Goal: Task Accomplishment & Management: Complete application form

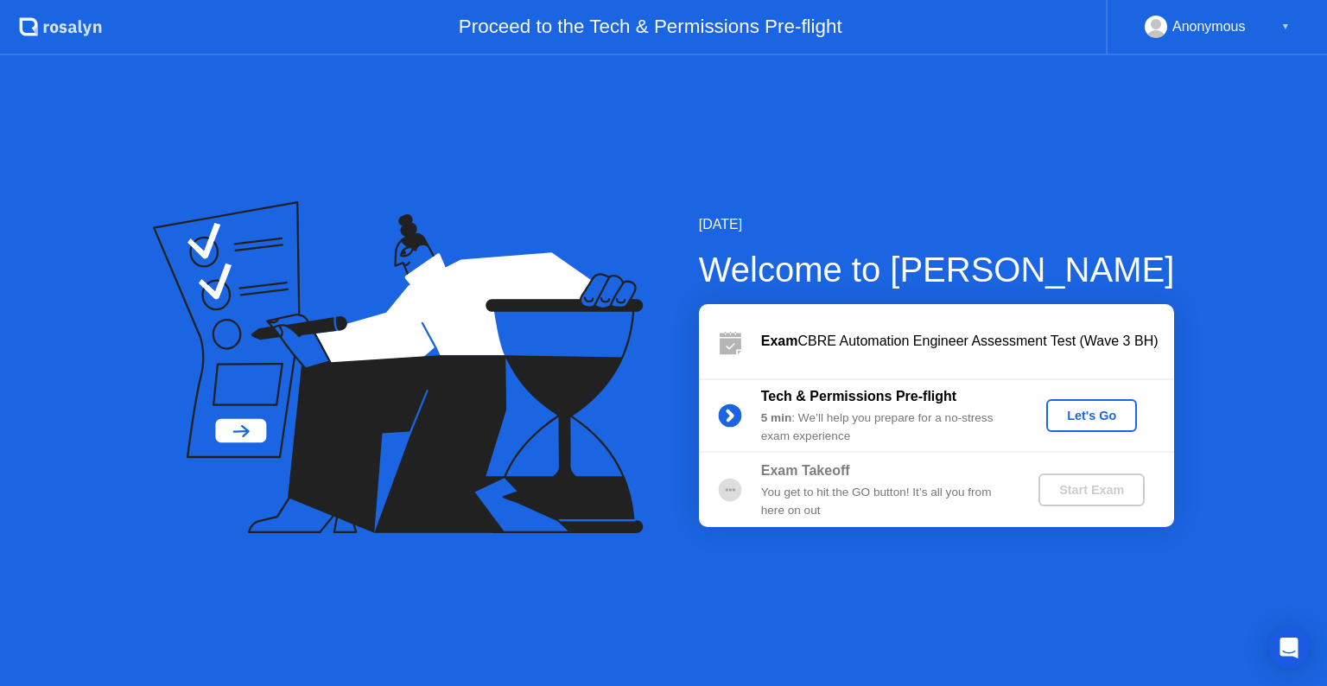
click at [1084, 413] on div "Let's Go" at bounding box center [1091, 415] width 77 height 14
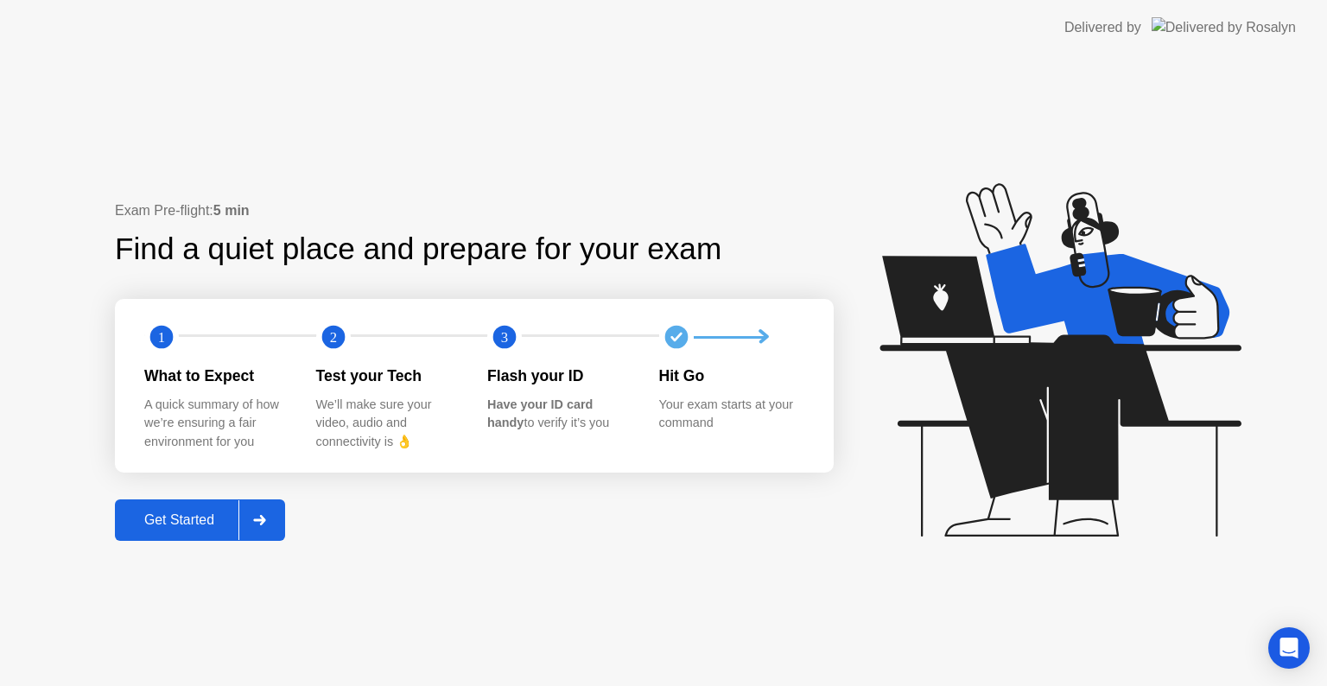
click at [204, 522] on div "Get Started" at bounding box center [179, 520] width 118 height 16
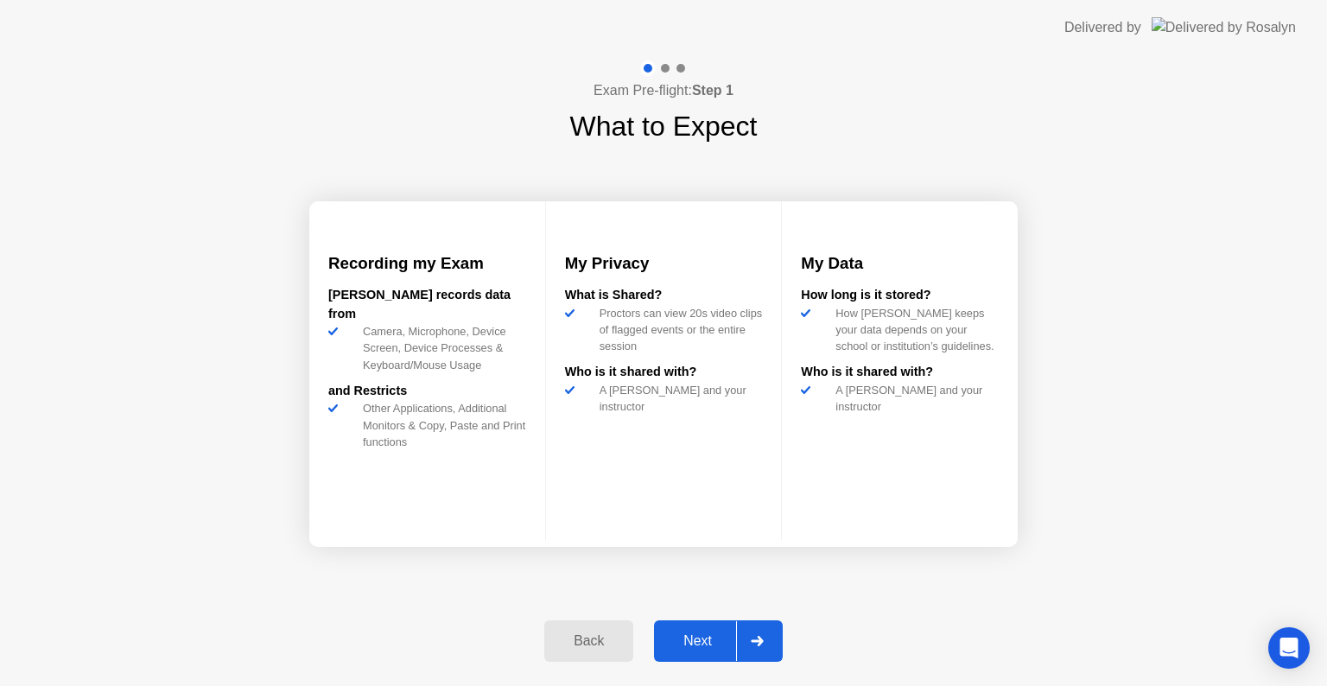
click at [701, 639] on div "Next" at bounding box center [697, 641] width 77 height 16
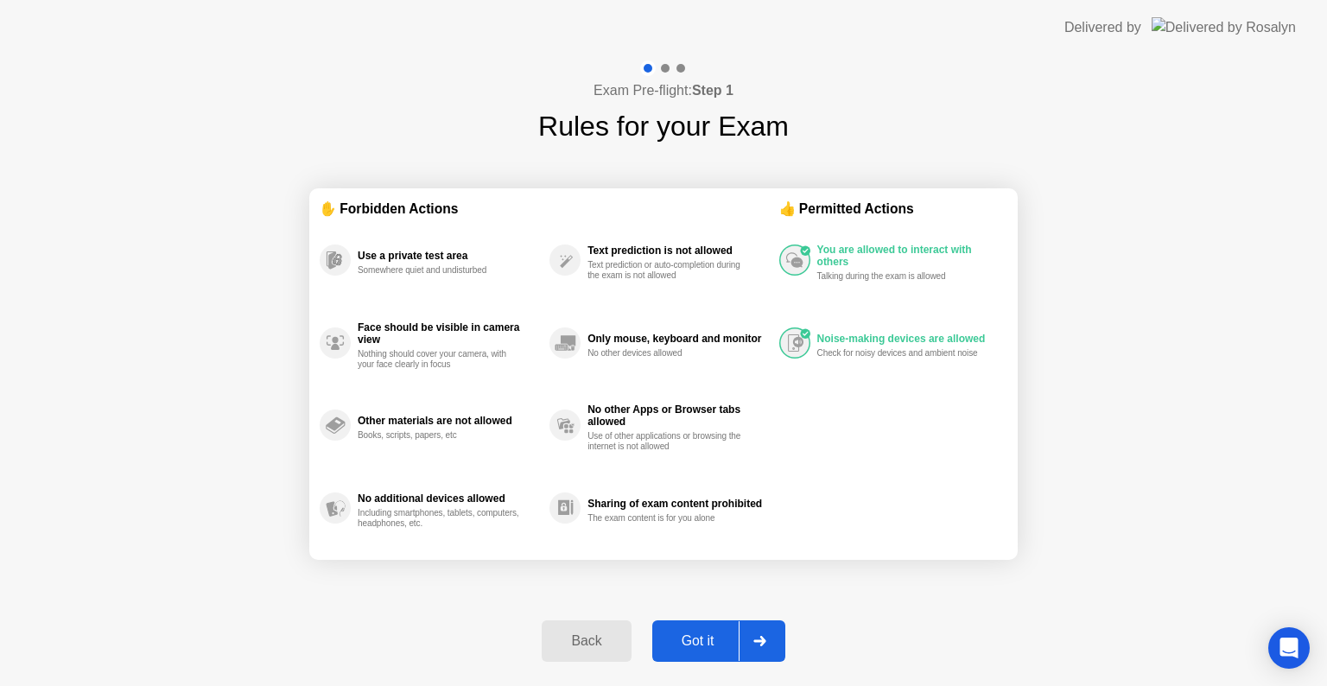
click at [708, 645] on div "Got it" at bounding box center [697, 641] width 81 height 16
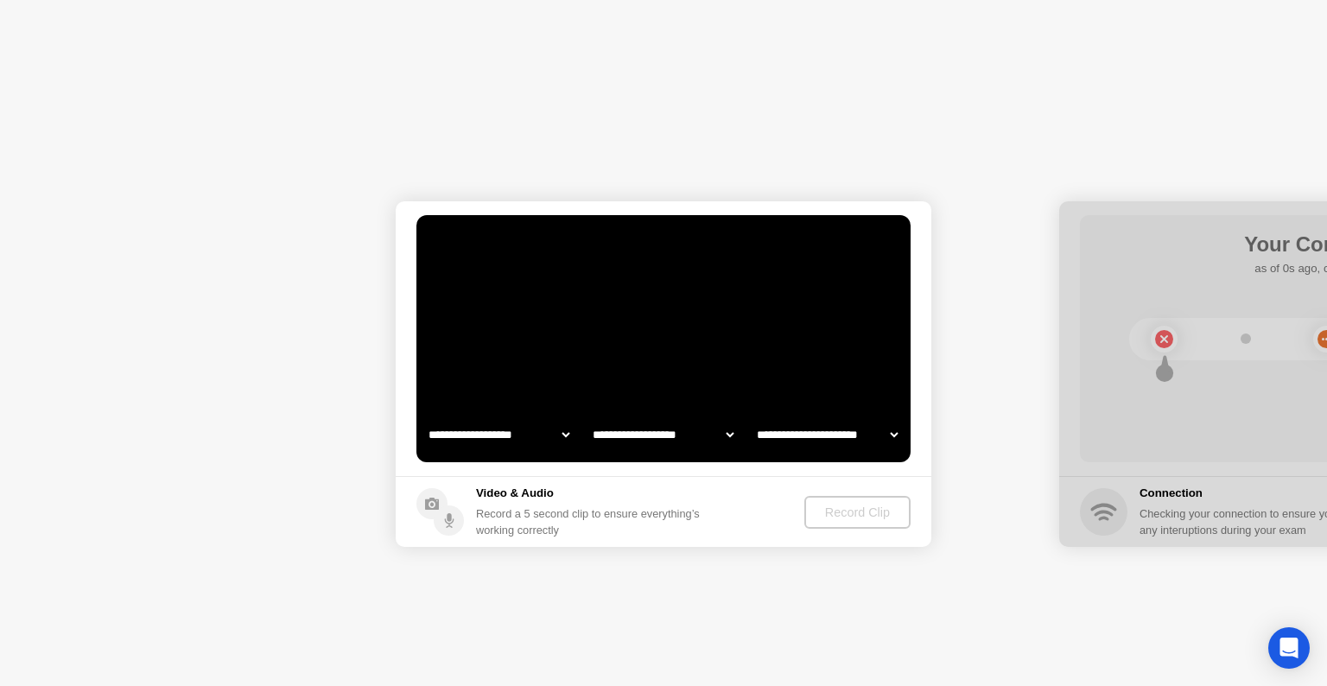
select select "**********"
select select "*******"
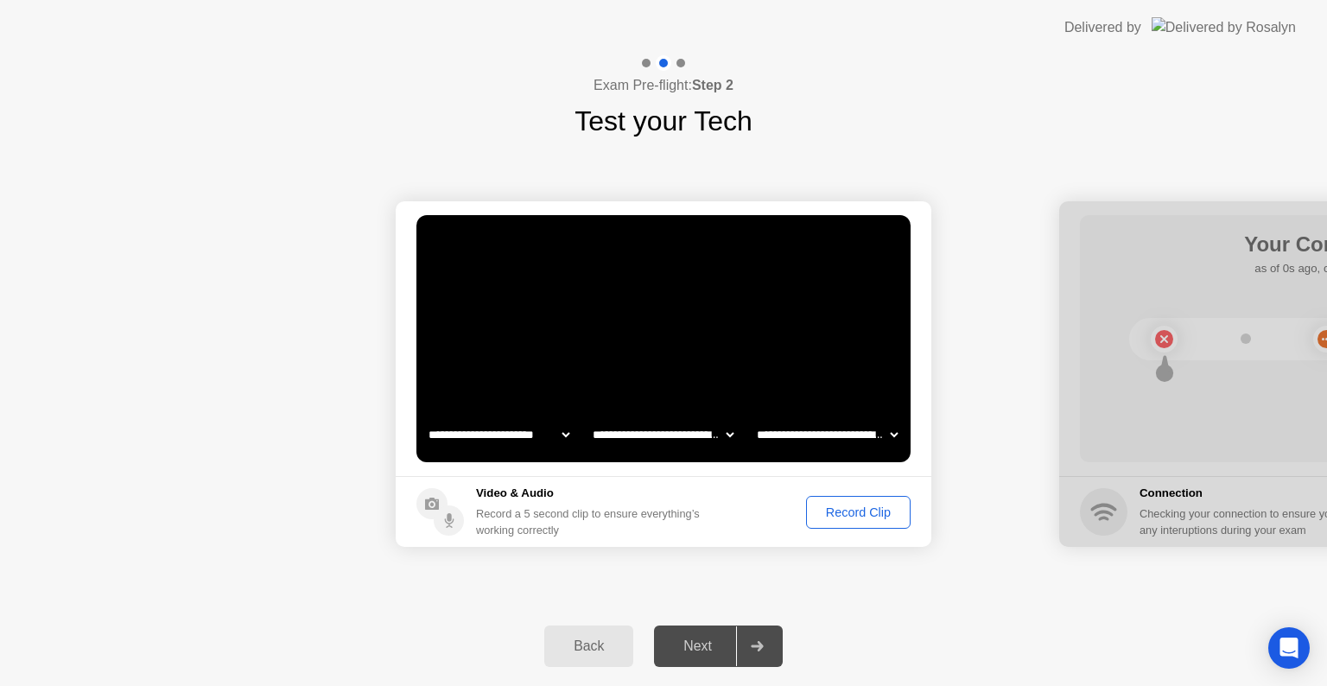
click at [848, 515] on div "Record Clip" at bounding box center [858, 512] width 92 height 14
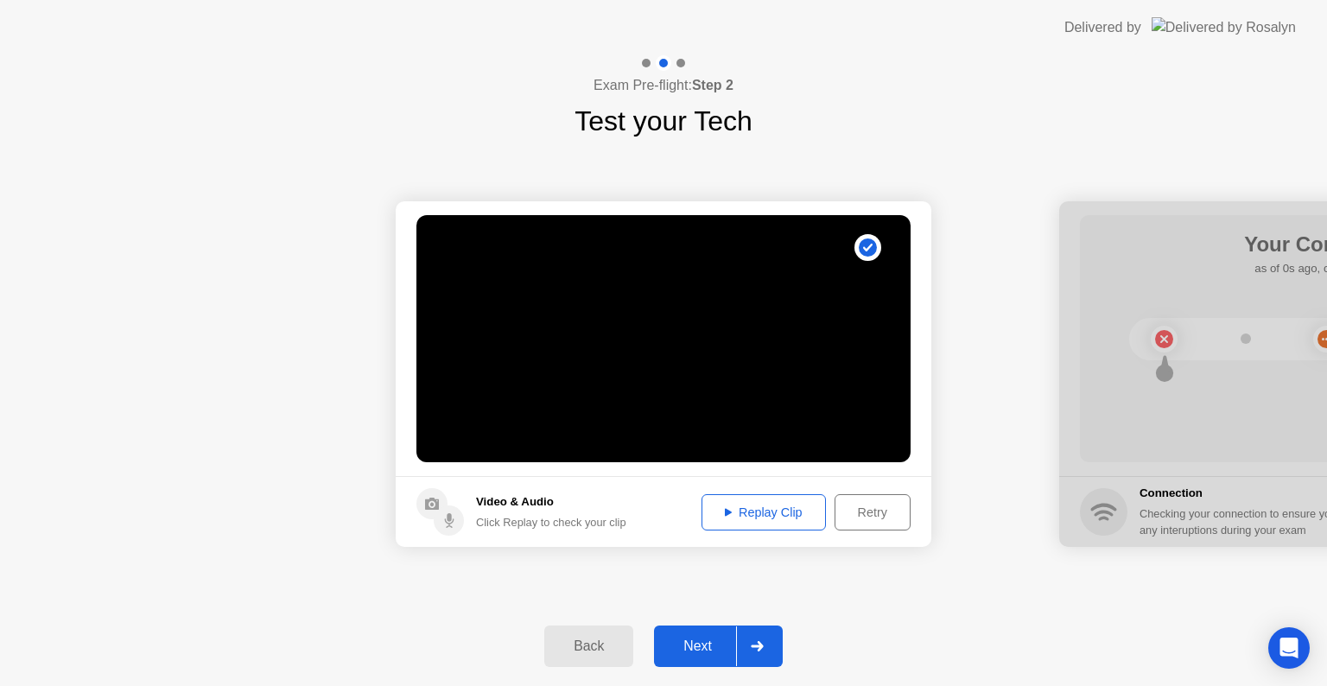
click at [788, 505] on div "Replay Clip" at bounding box center [763, 512] width 112 height 14
click at [705, 640] on div "Next" at bounding box center [697, 646] width 77 height 16
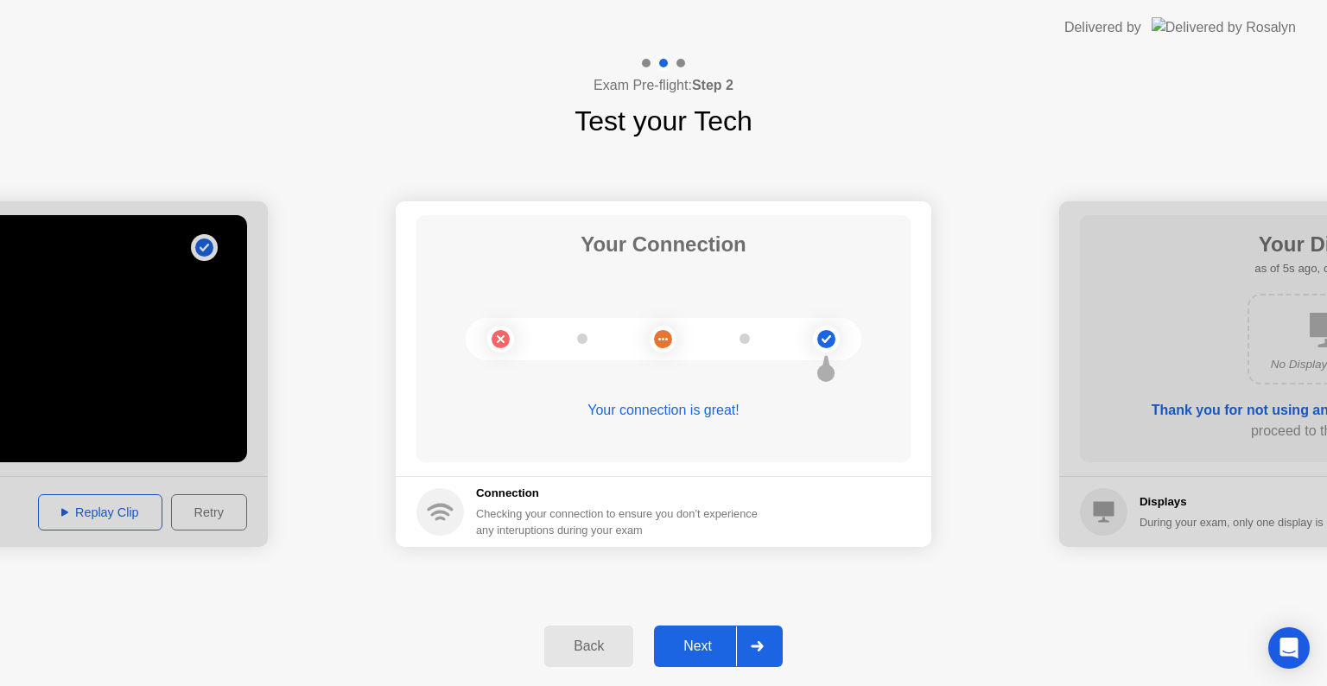
click at [709, 640] on div "Next" at bounding box center [697, 646] width 77 height 16
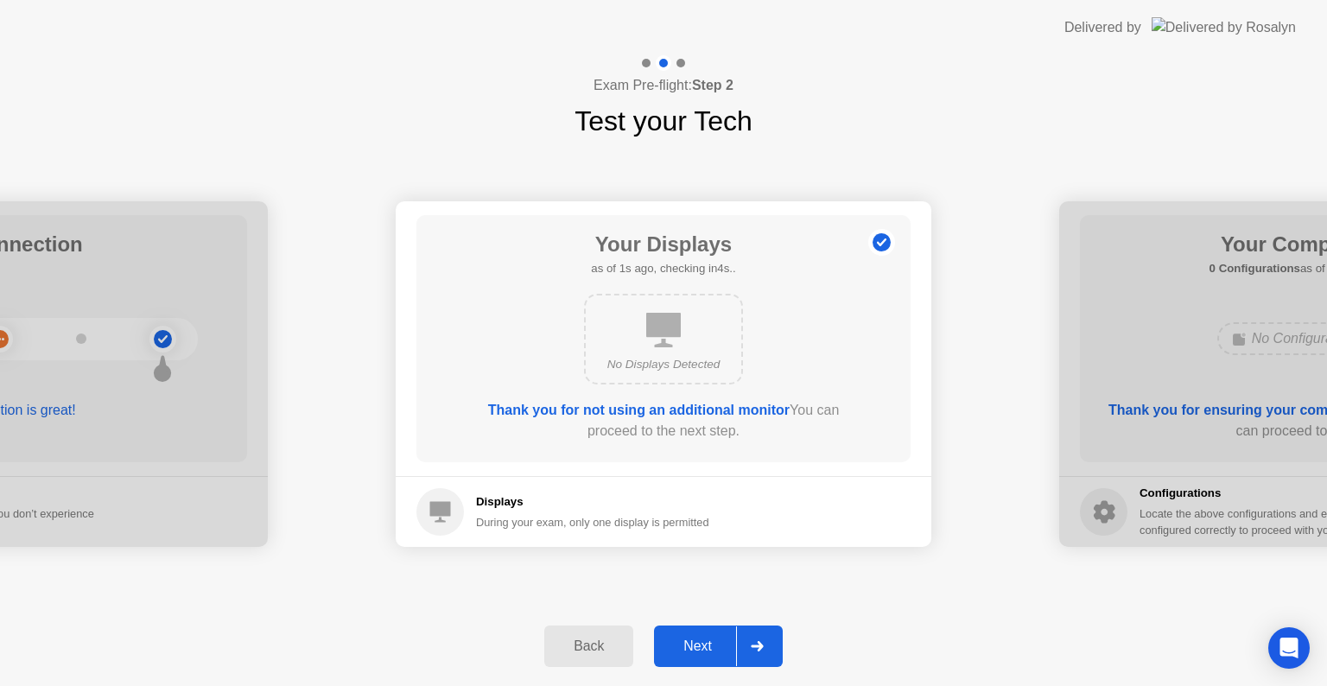
click at [697, 649] on div "Next" at bounding box center [697, 646] width 77 height 16
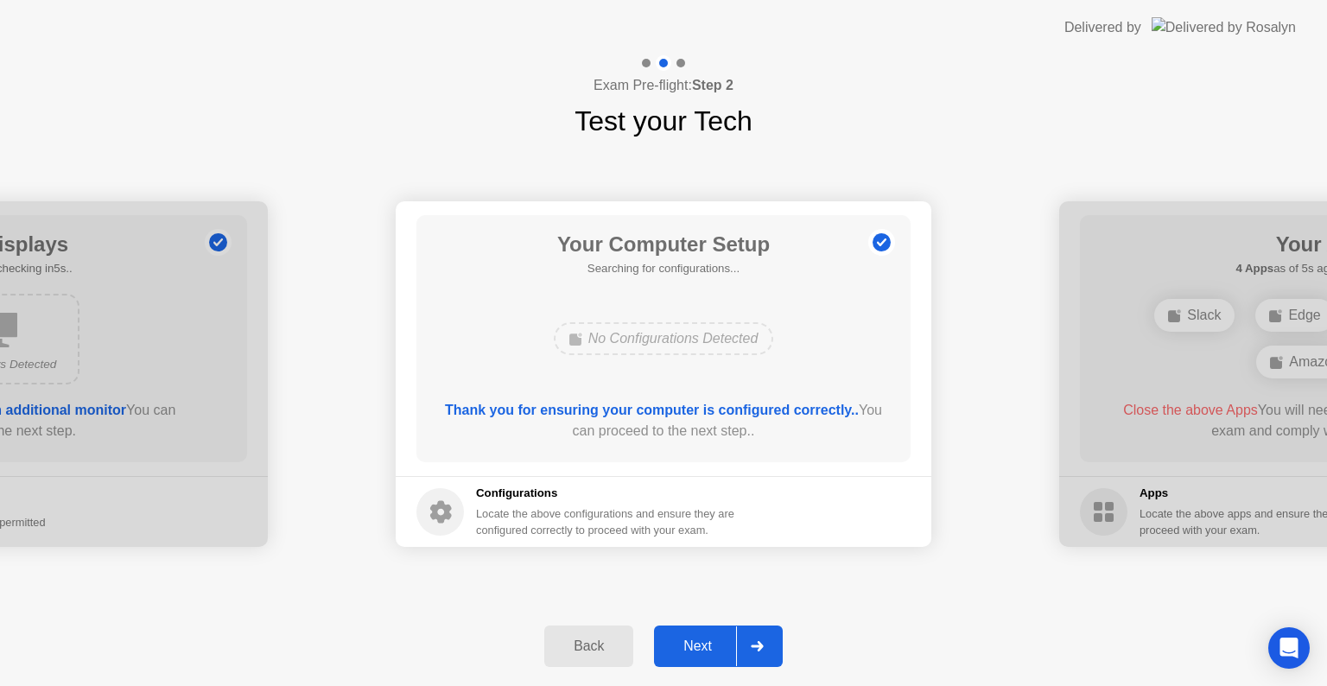
click at [701, 650] on div "Next" at bounding box center [697, 646] width 77 height 16
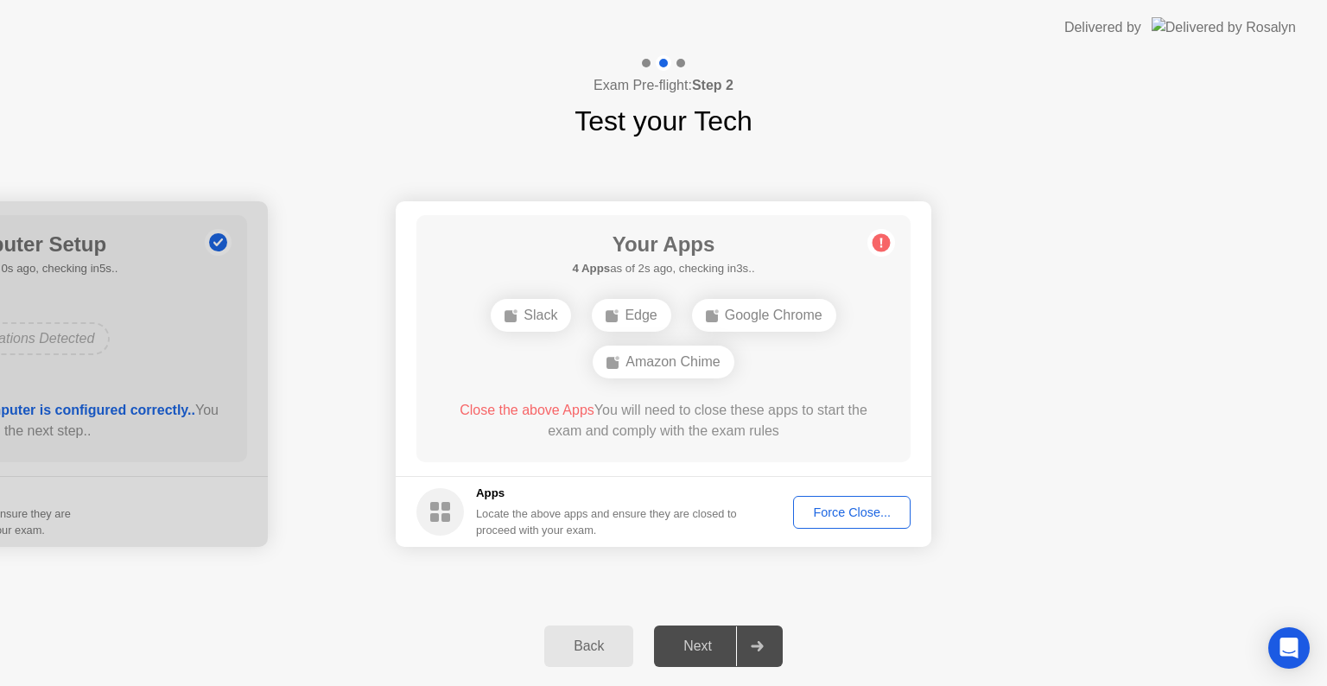
click at [857, 515] on div "Force Close..." at bounding box center [851, 512] width 105 height 14
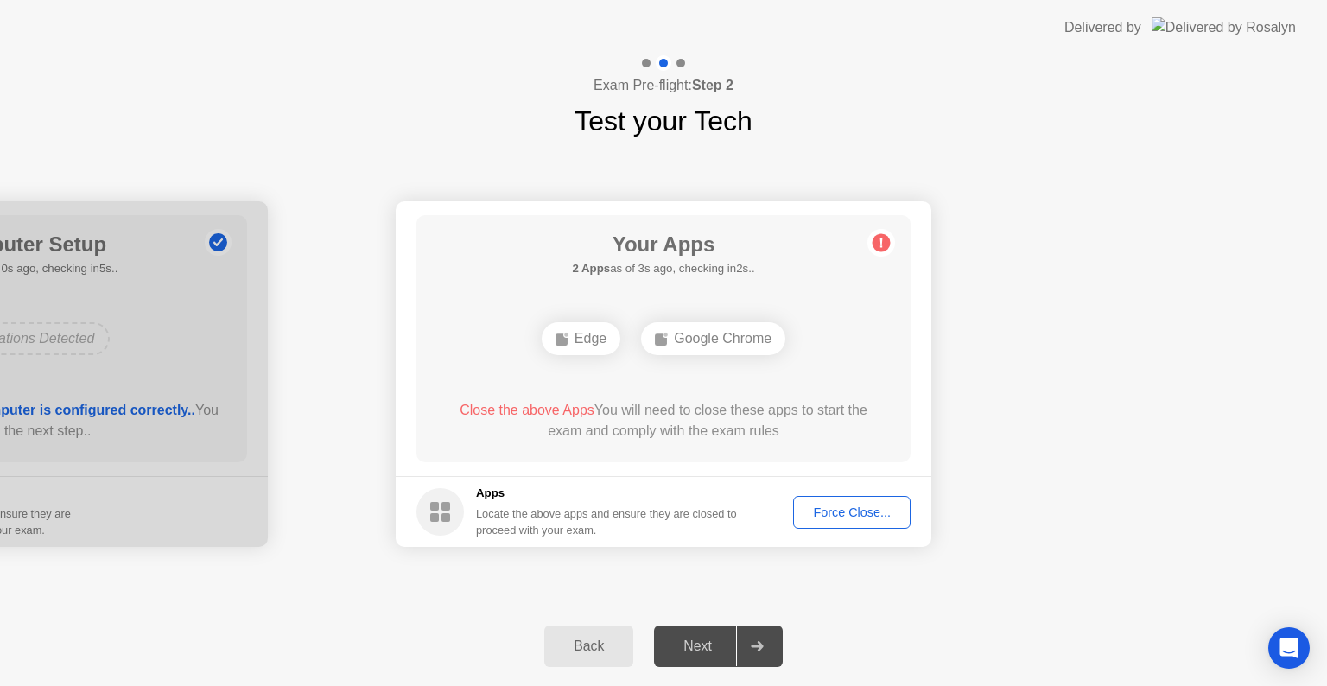
click at [844, 508] on div "Force Close..." at bounding box center [851, 512] width 105 height 14
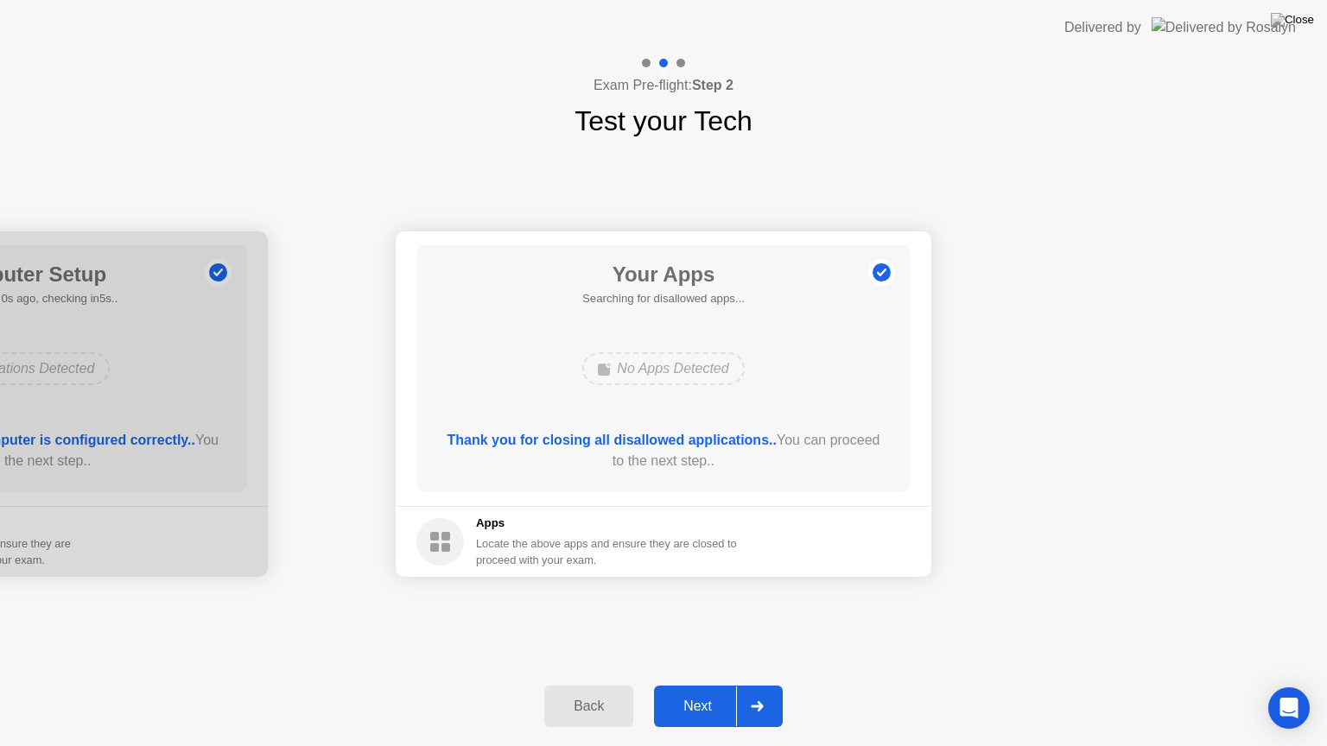
click at [697, 685] on div "Next" at bounding box center [697, 707] width 77 height 16
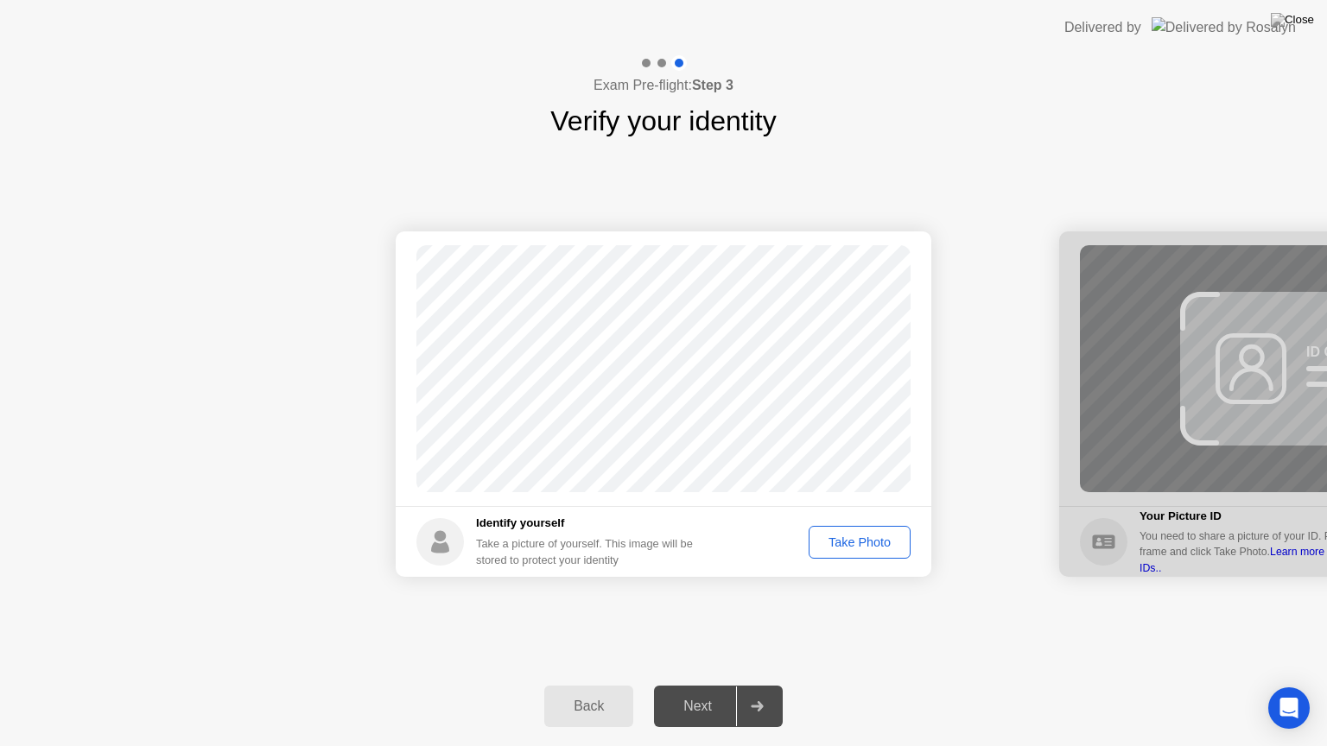
click at [873, 540] on div "Take Photo" at bounding box center [859, 542] width 90 height 14
click at [701, 685] on div "Next" at bounding box center [697, 707] width 77 height 16
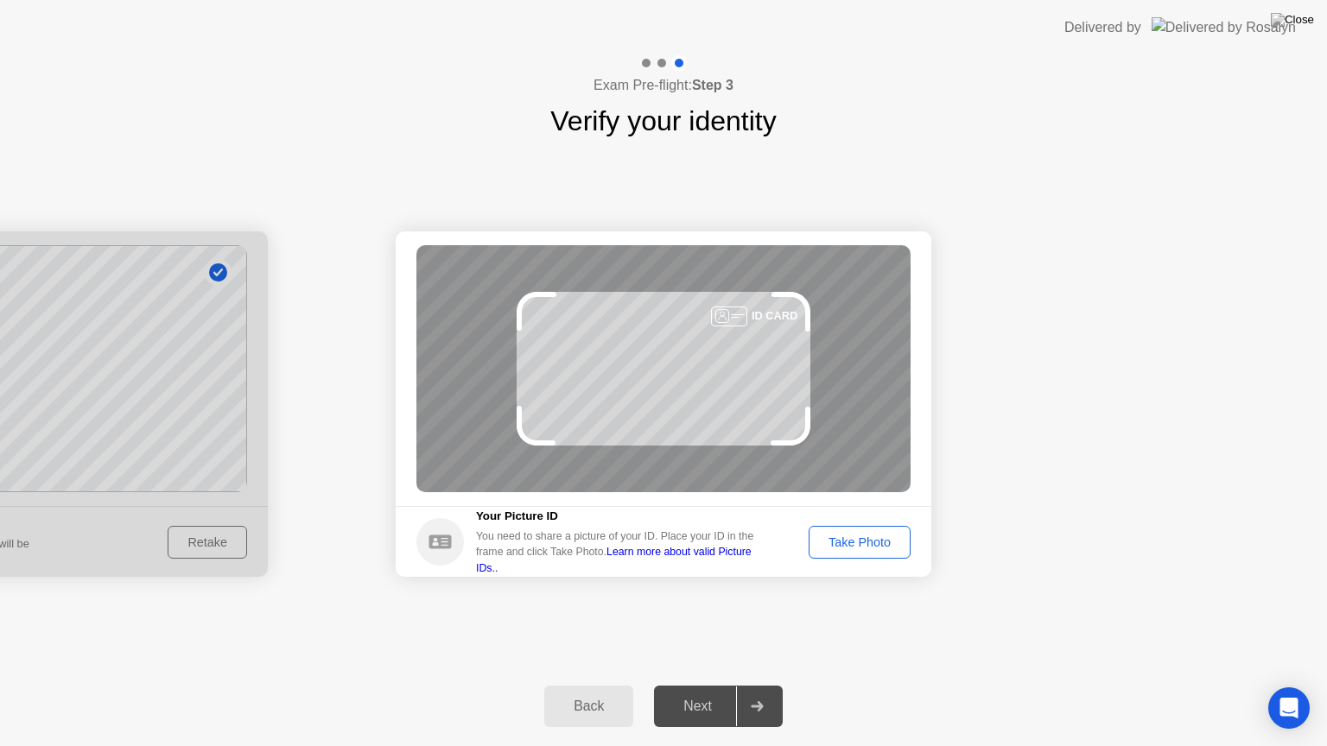
click at [856, 537] on div "Take Photo" at bounding box center [859, 542] width 90 height 14
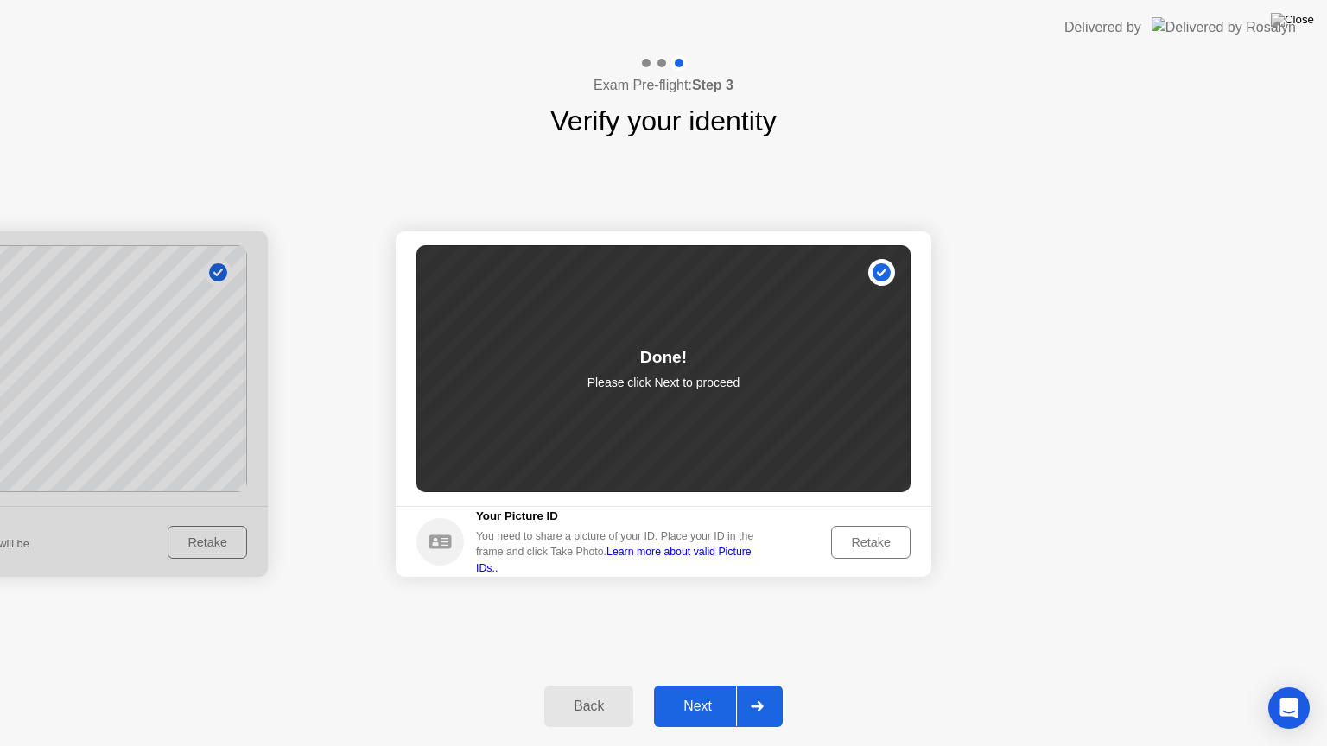
click at [705, 685] on div "Next" at bounding box center [697, 707] width 77 height 16
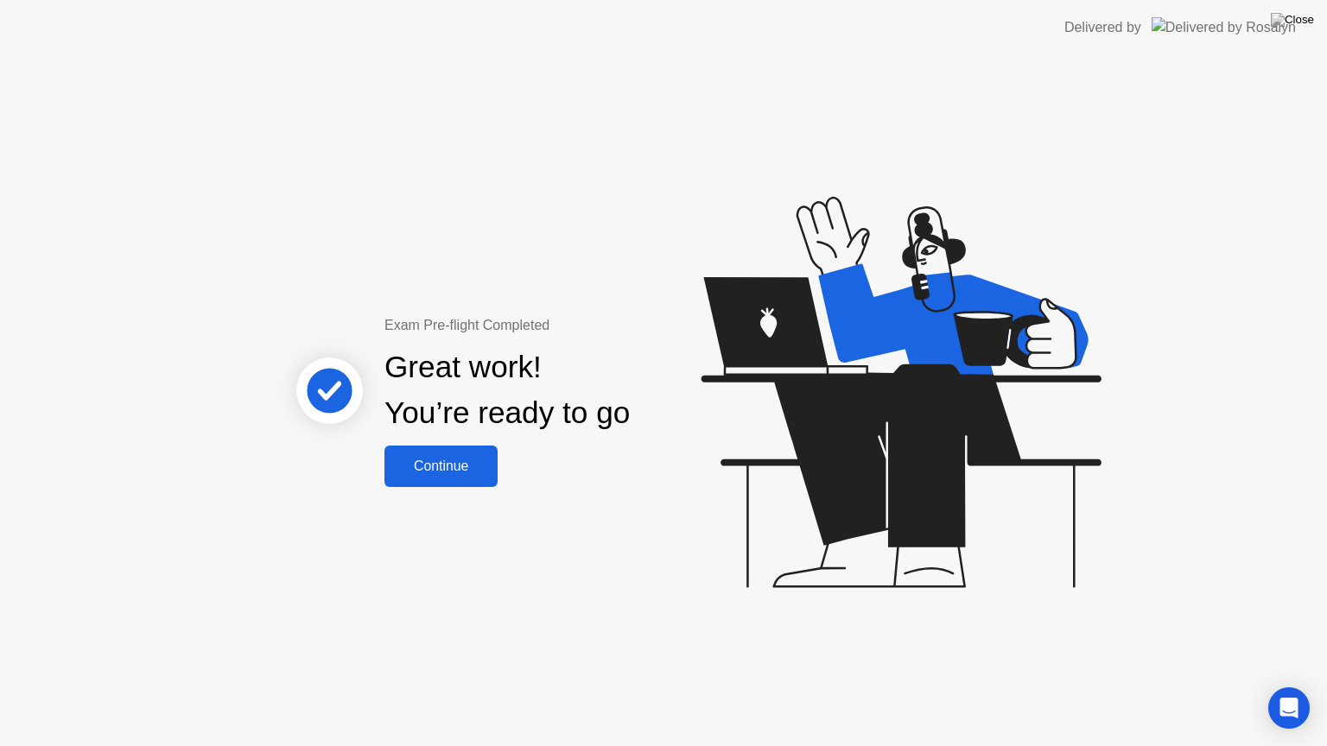
click at [437, 460] on div "Continue" at bounding box center [440, 467] width 103 height 16
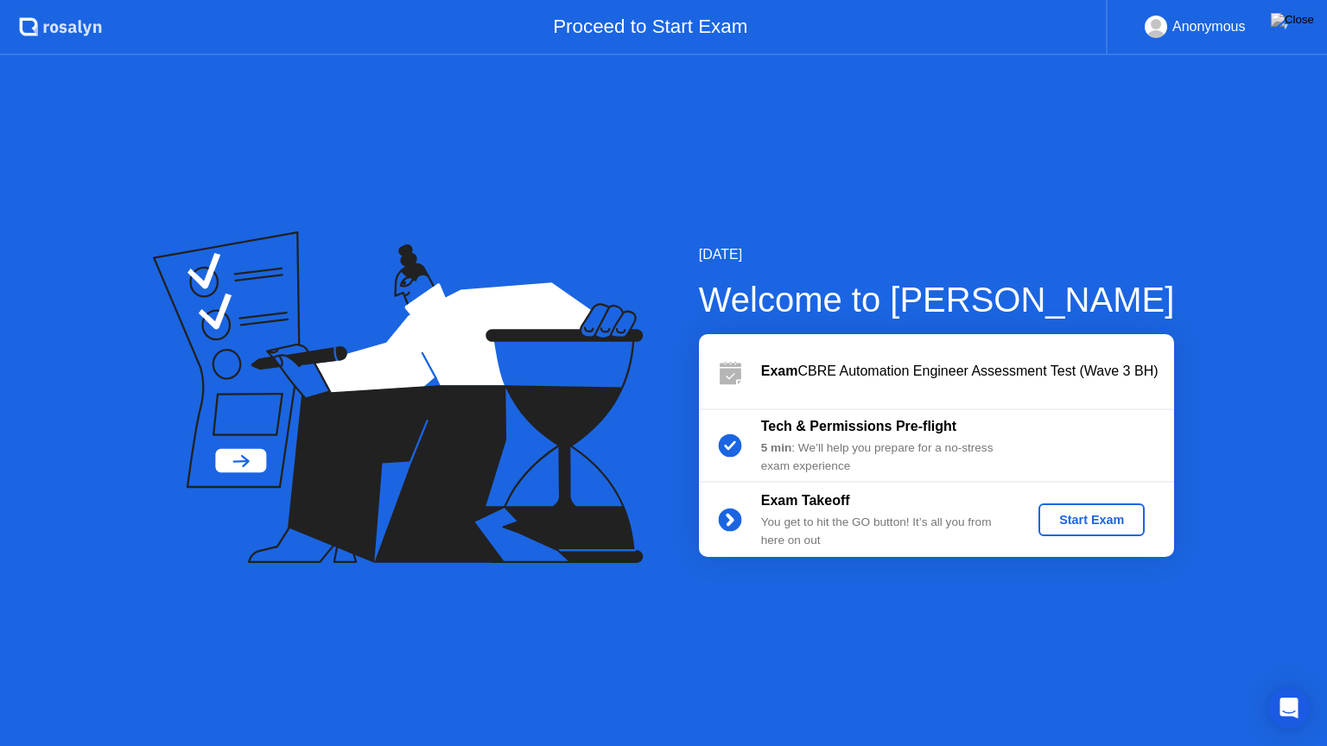
click at [1074, 515] on div "Start Exam" at bounding box center [1091, 520] width 92 height 14
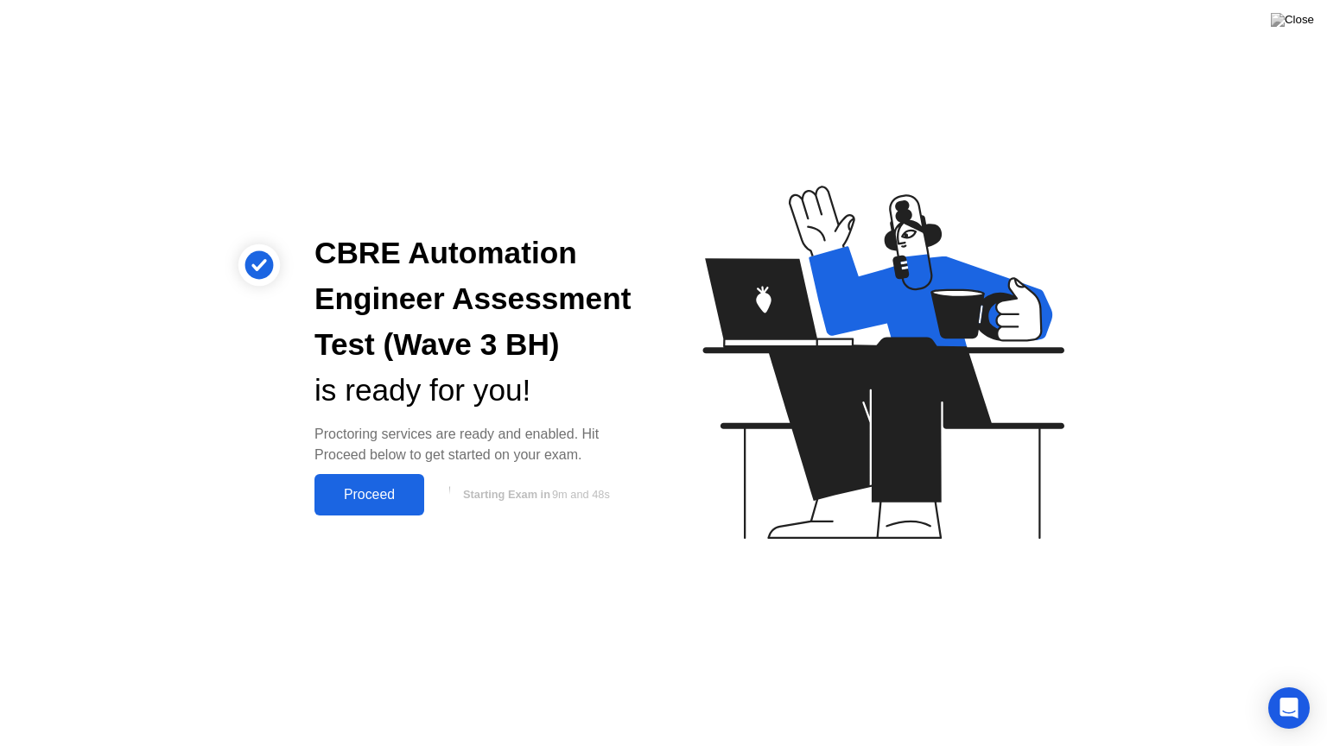
click at [366, 491] on div "Proceed" at bounding box center [369, 495] width 99 height 16
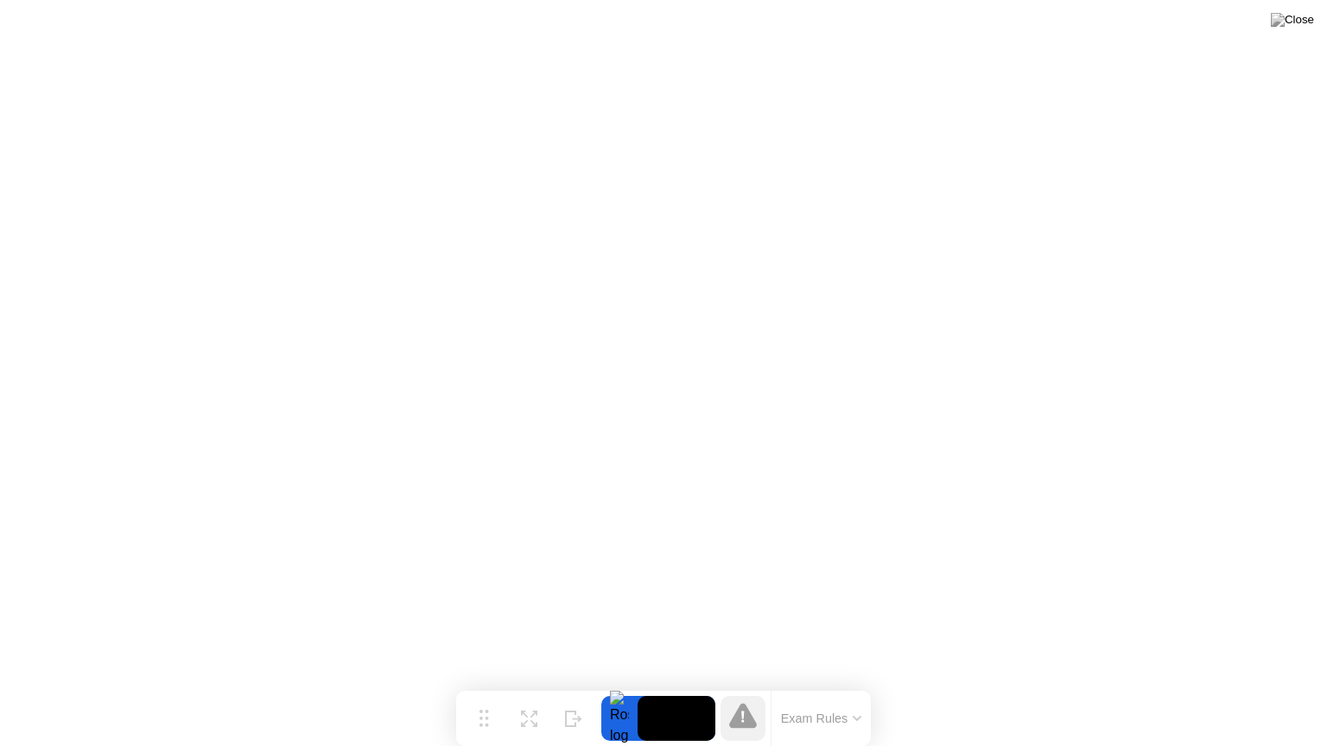
drag, startPoint x: 620, startPoint y: 713, endPoint x: 649, endPoint y: 724, distance: 30.3
click at [649, 685] on div at bounding box center [658, 718] width 114 height 45
click at [1307, 19] on img at bounding box center [1291, 20] width 43 height 14
click at [1035, 685] on div at bounding box center [663, 746] width 1327 height 0
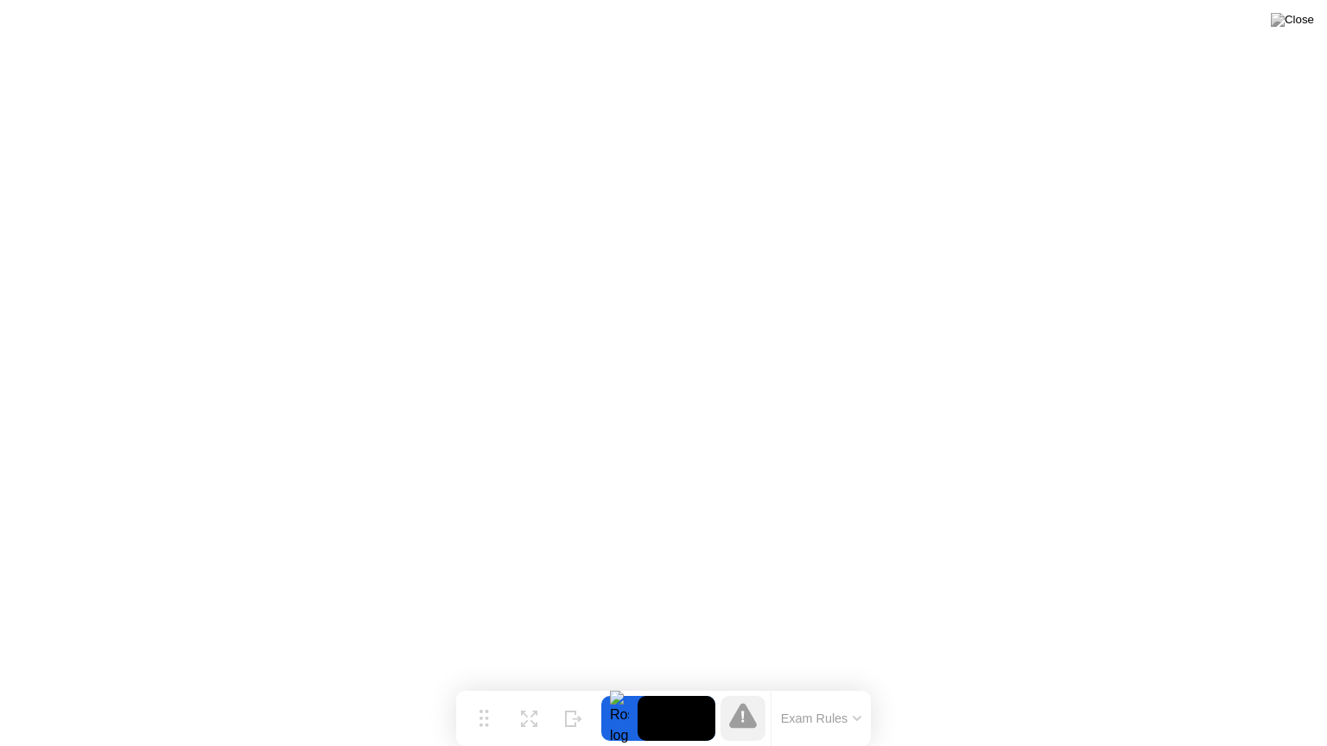
click at [608, 685] on div at bounding box center [619, 718] width 36 height 45
click at [661, 685] on video at bounding box center [676, 718] width 78 height 45
click at [1303, 21] on img at bounding box center [1291, 20] width 43 height 14
